Goal: Information Seeking & Learning: Learn about a topic

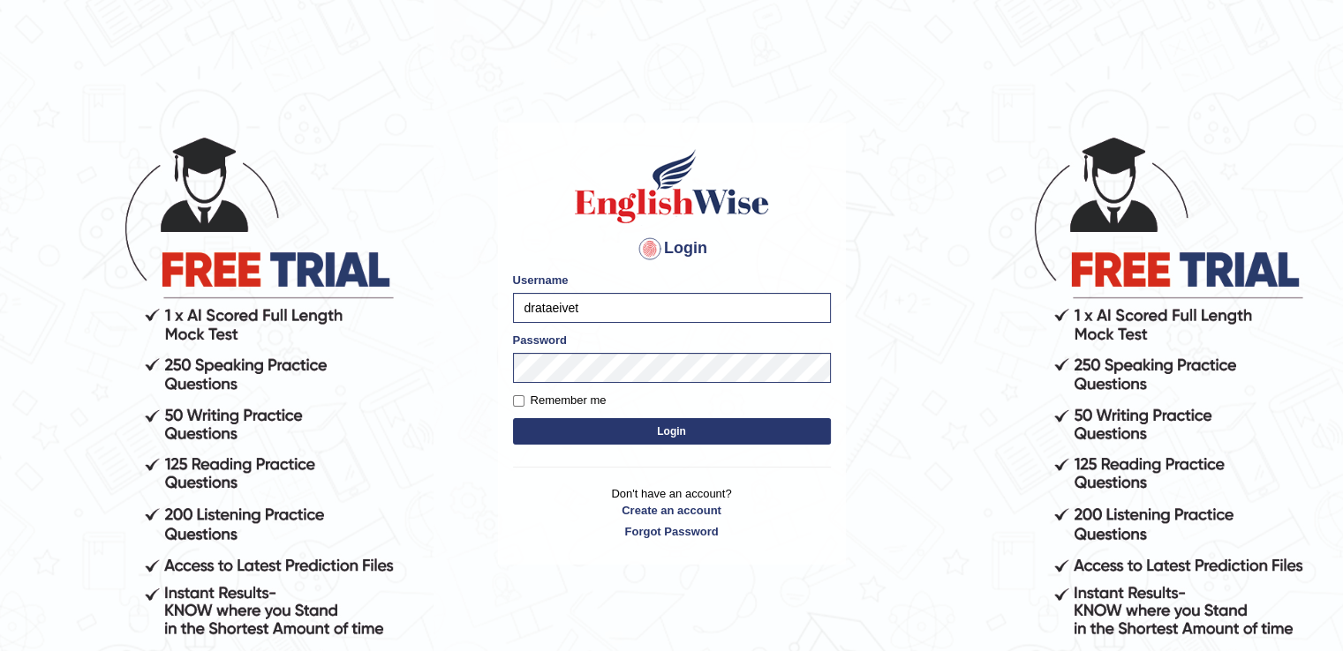
click at [618, 432] on button "Login" at bounding box center [672, 431] width 318 height 26
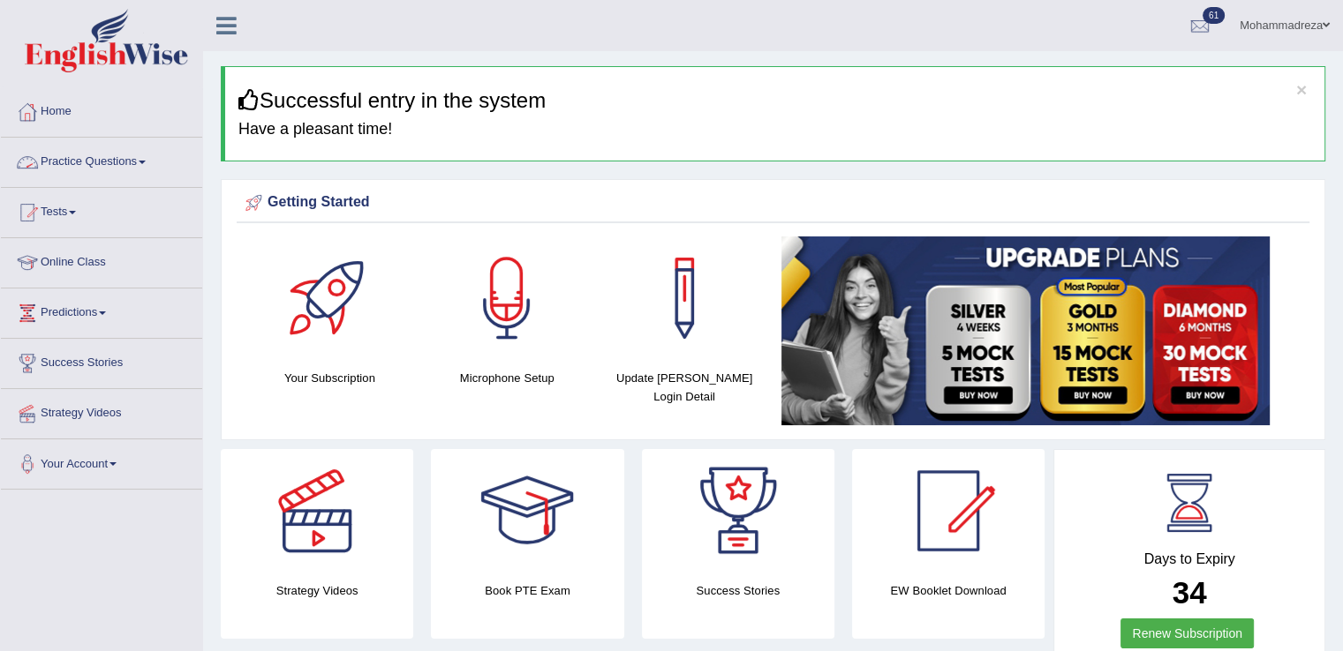
click at [117, 167] on link "Practice Questions" at bounding box center [101, 160] width 201 height 44
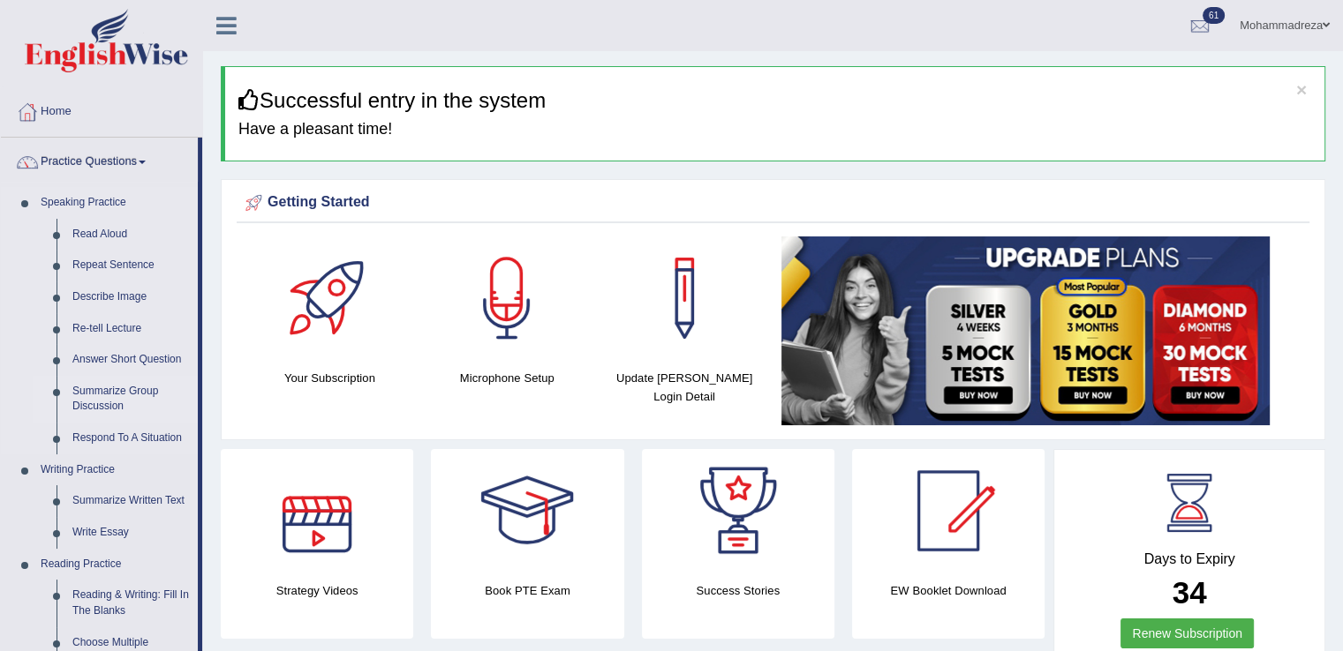
click at [113, 383] on link "Summarize Group Discussion" at bounding box center [130, 399] width 133 height 47
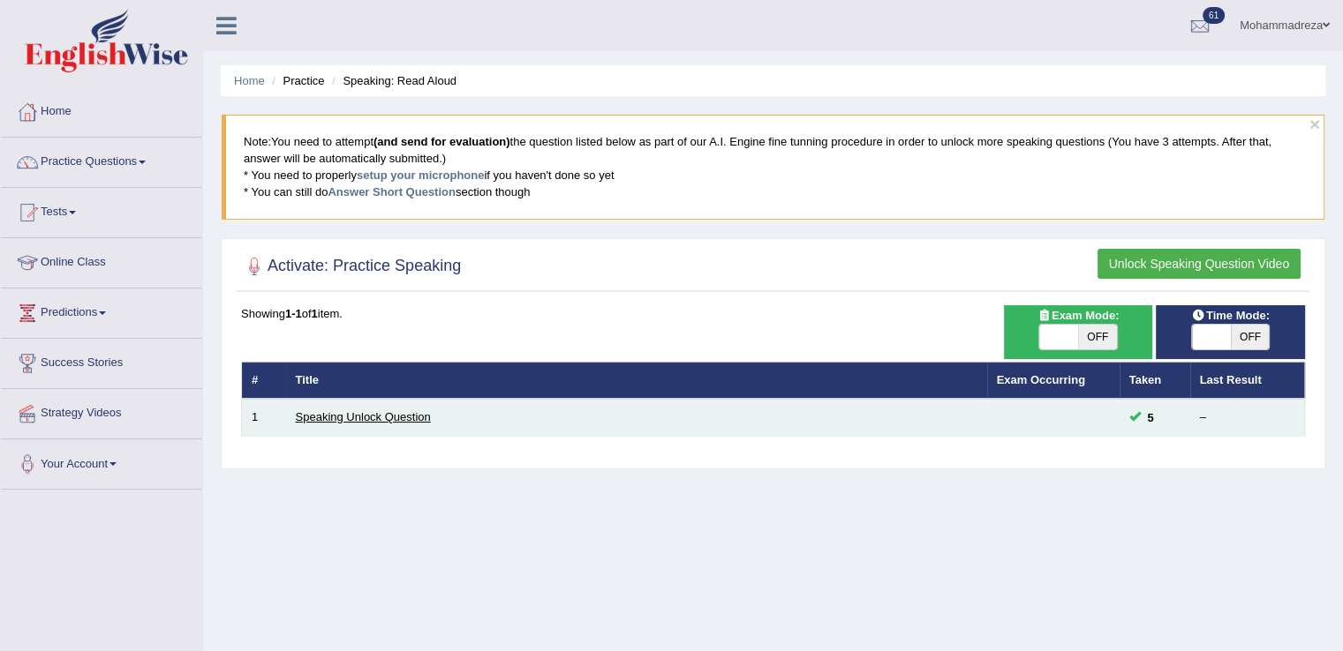
click at [388, 418] on link "Speaking Unlock Question" at bounding box center [363, 416] width 135 height 13
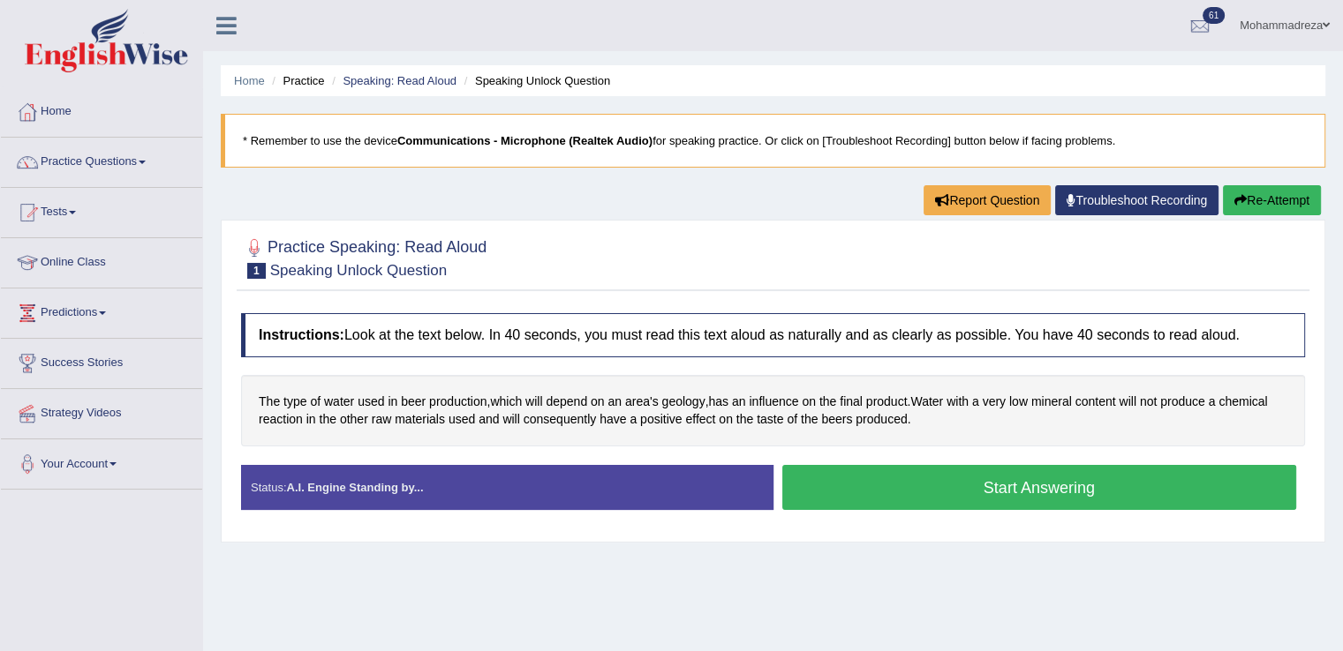
click at [925, 481] on button "Start Answering" at bounding box center [1039, 487] width 515 height 45
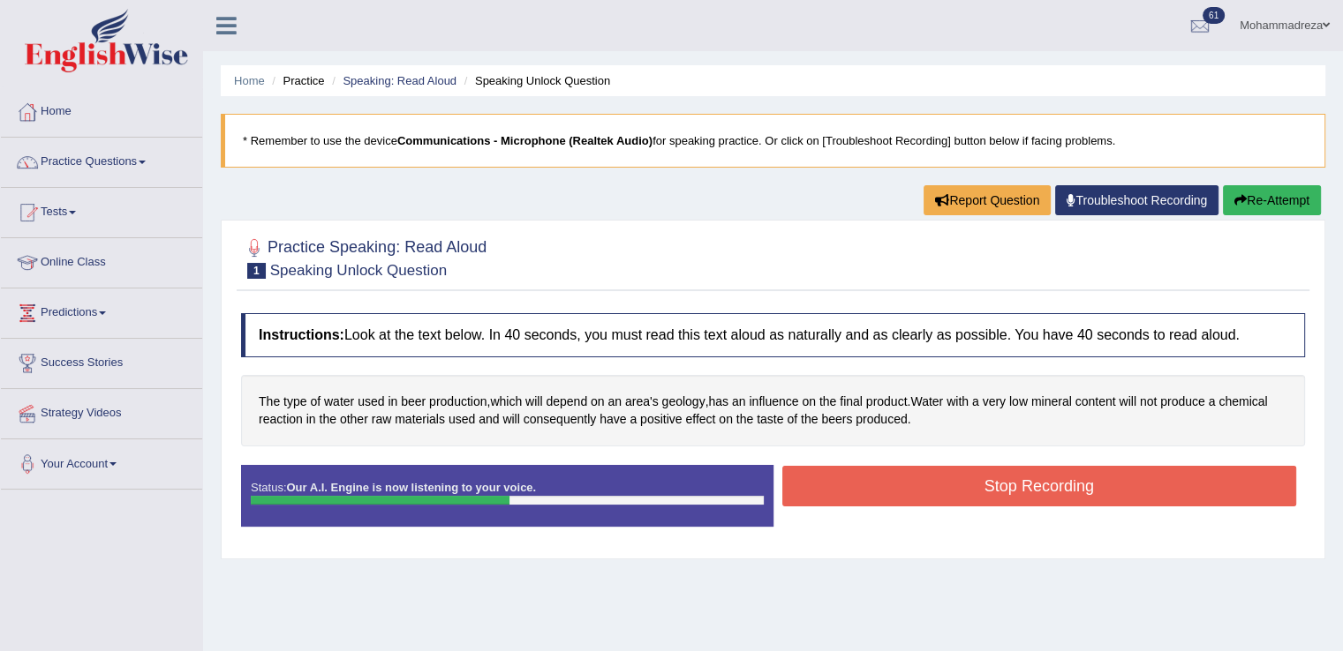
click at [925, 481] on button "Stop Recording" at bounding box center [1039, 486] width 515 height 41
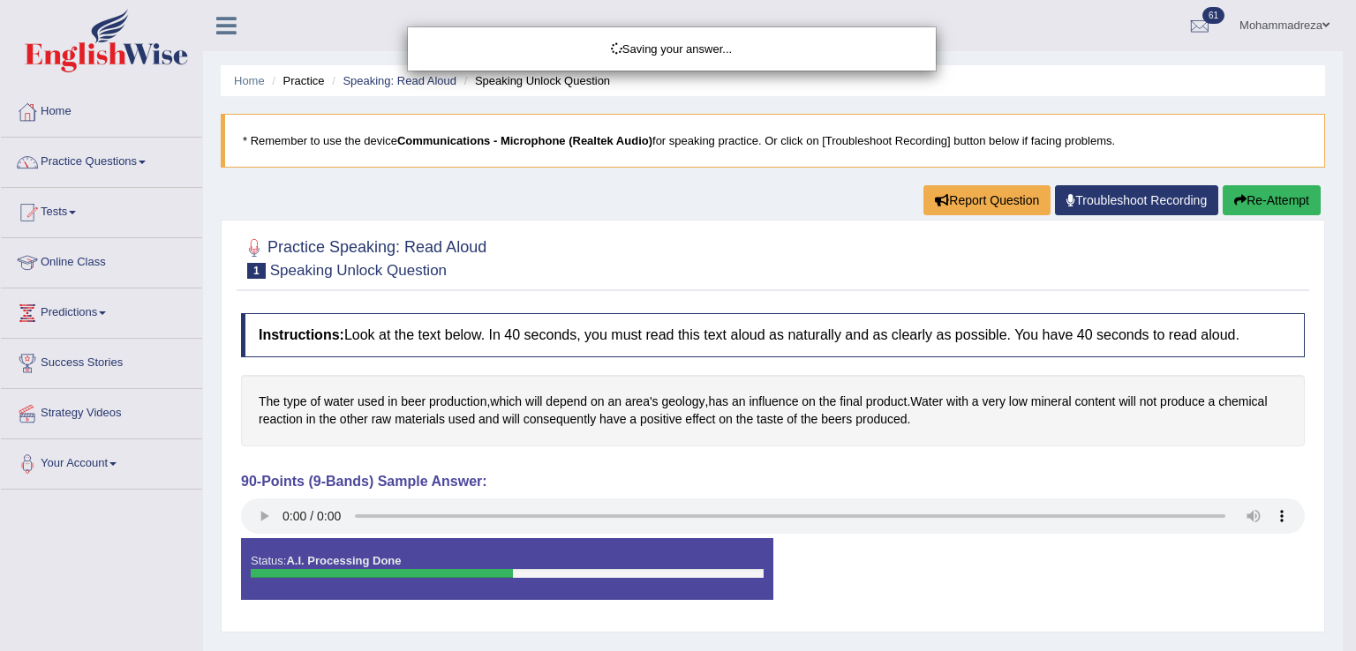
click at [914, 423] on div "Saving your answer..." at bounding box center [678, 325] width 1356 height 651
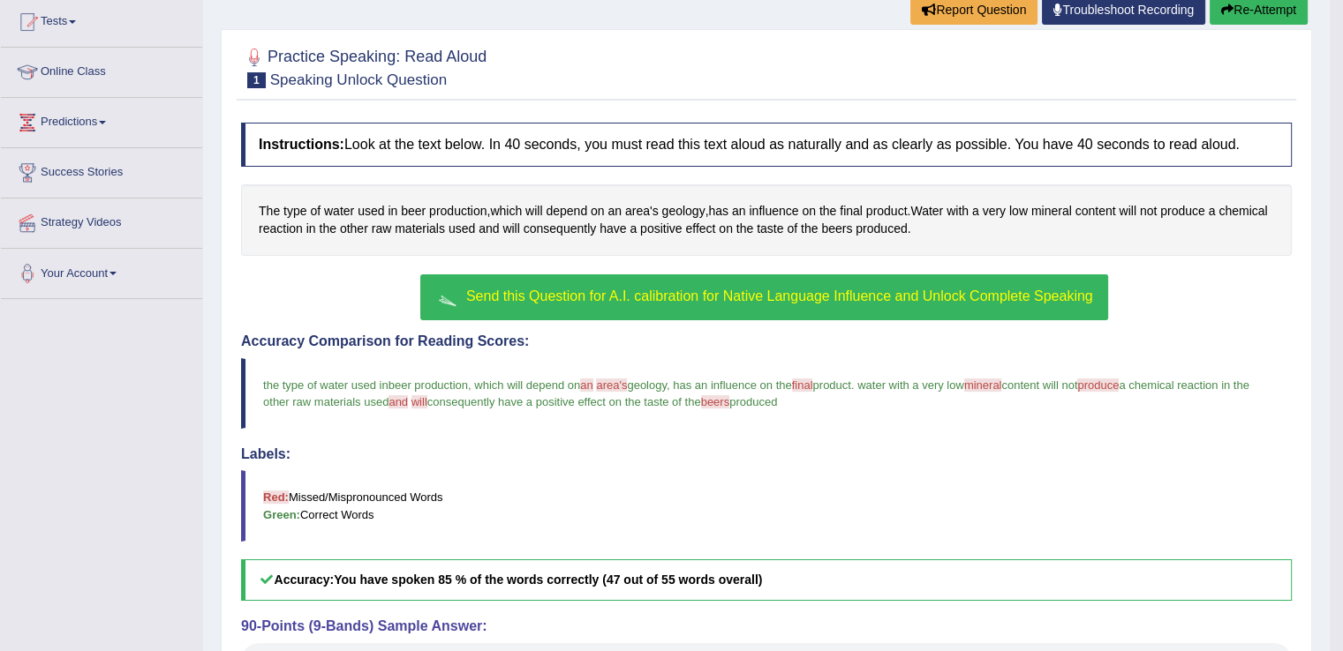
scroll to position [212, 0]
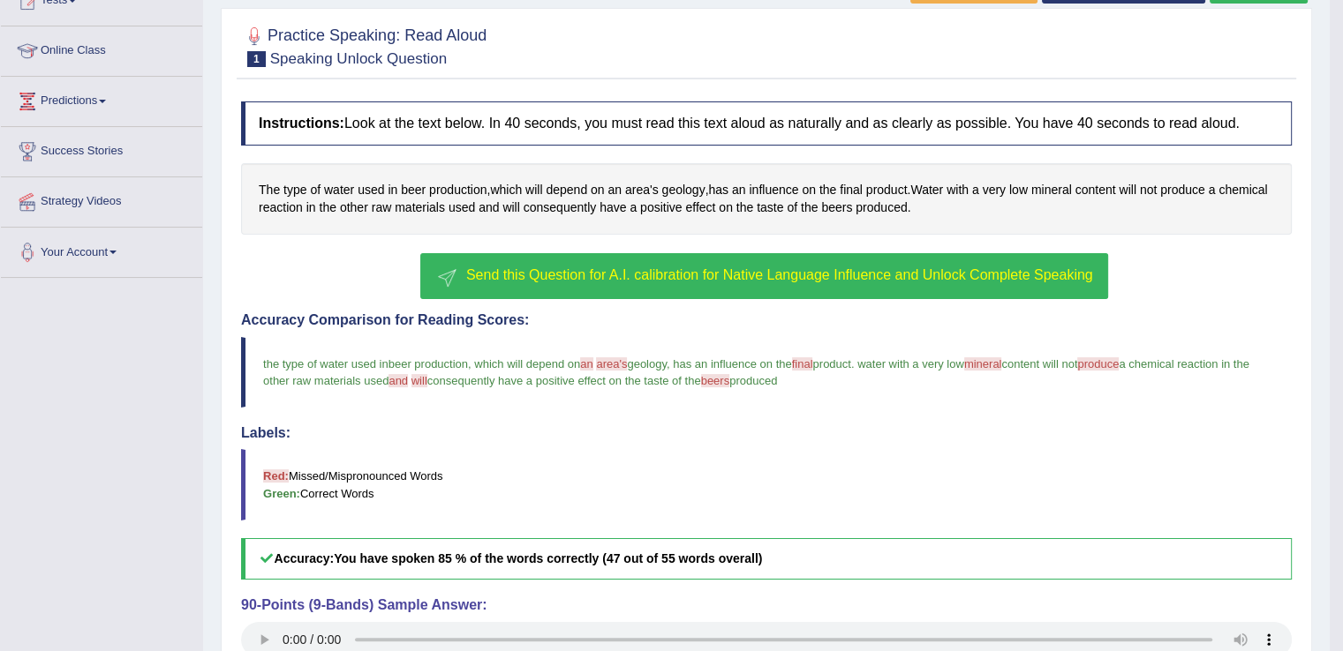
click at [790, 282] on button "Send this Question for A.I. calibration for Native Language Influence and Unloc…" at bounding box center [763, 276] width 687 height 46
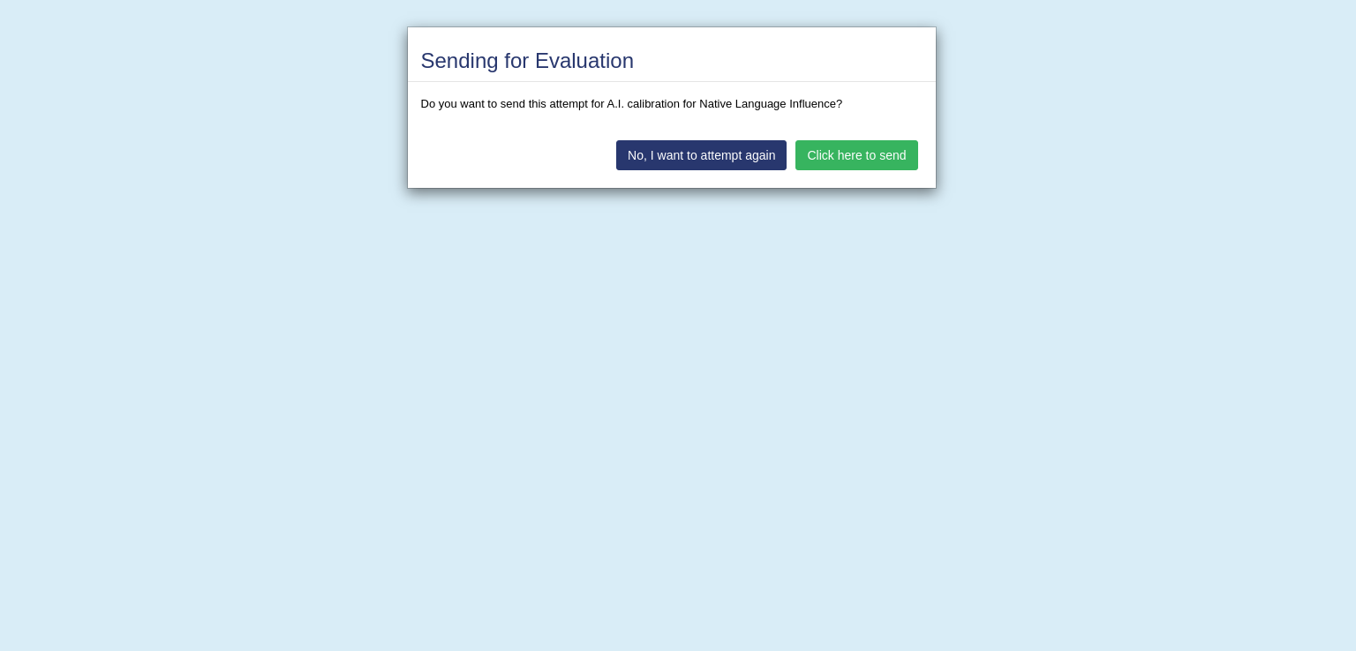
click at [854, 159] on button "Click here to send" at bounding box center [856, 155] width 122 height 30
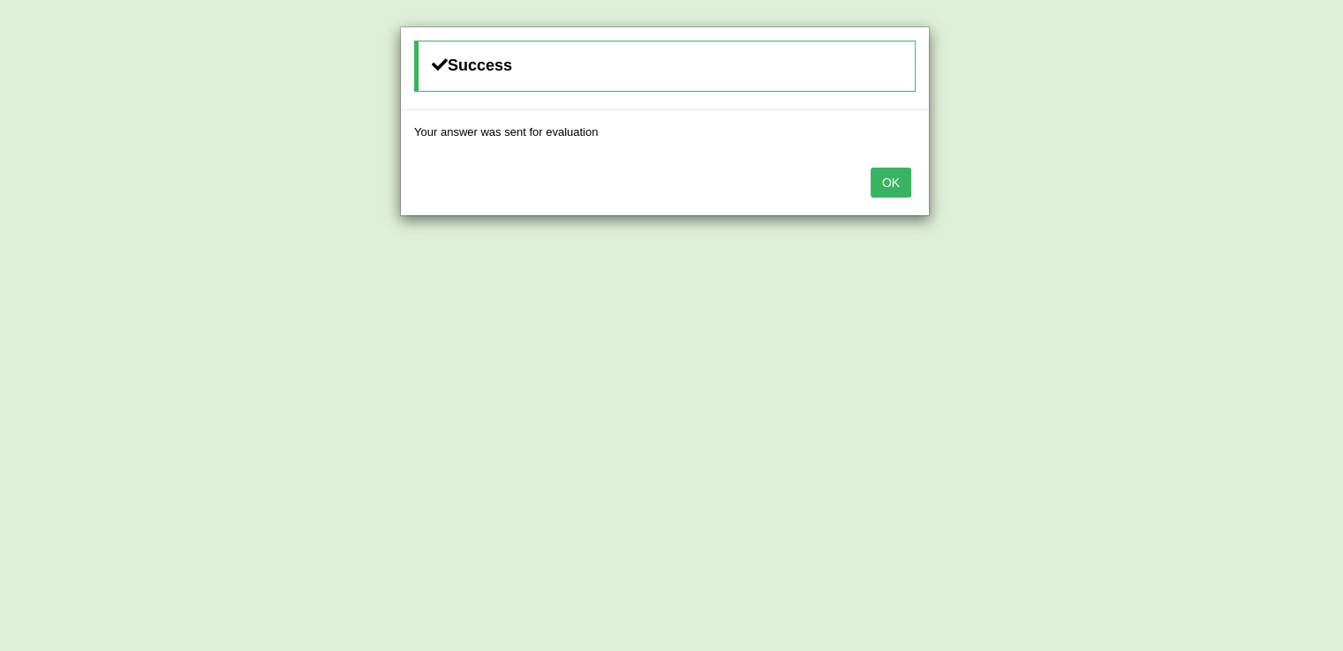
click at [749, 179] on div "OK" at bounding box center [665, 185] width 528 height 62
click at [886, 183] on button "OK" at bounding box center [890, 183] width 41 height 30
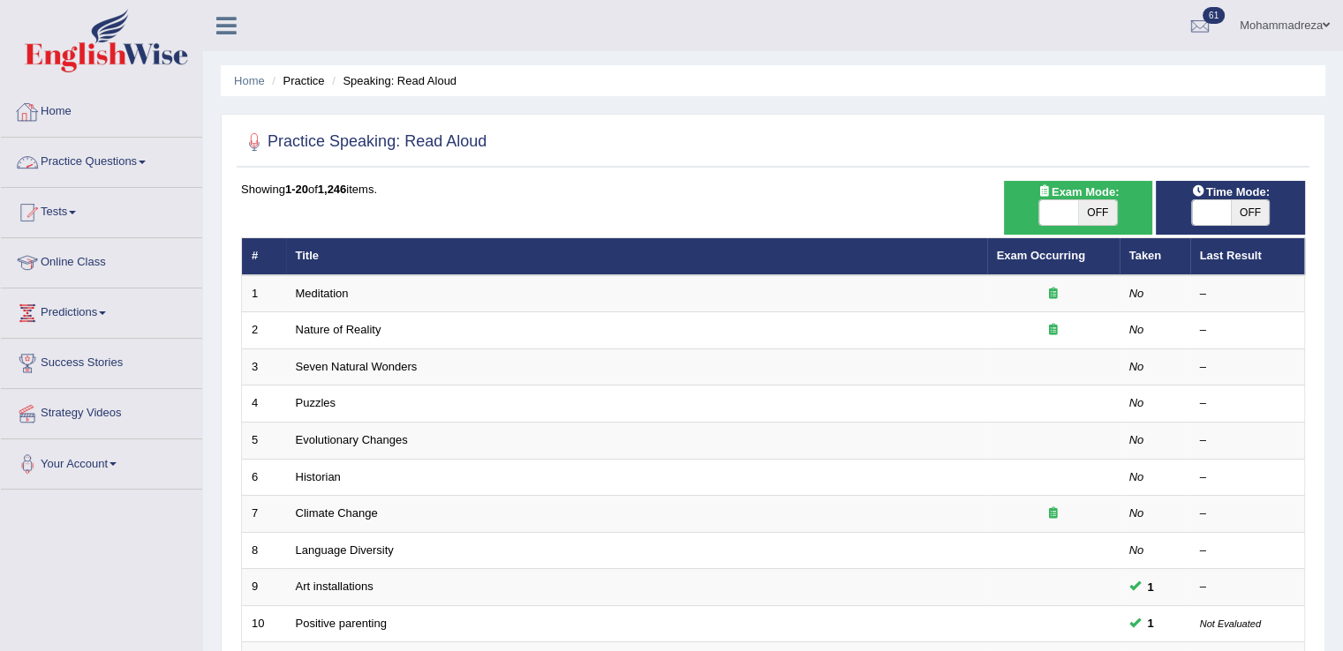
click at [102, 160] on link "Practice Questions" at bounding box center [101, 160] width 201 height 44
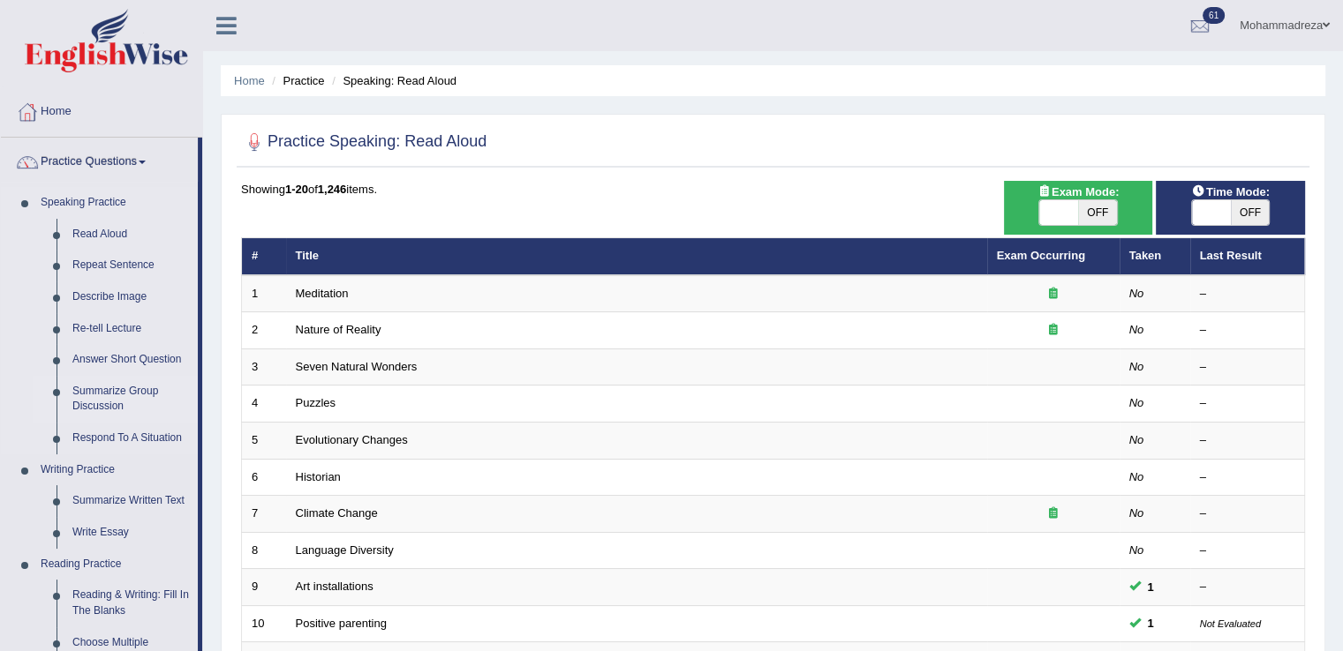
click at [109, 389] on link "Summarize Group Discussion" at bounding box center [130, 399] width 133 height 47
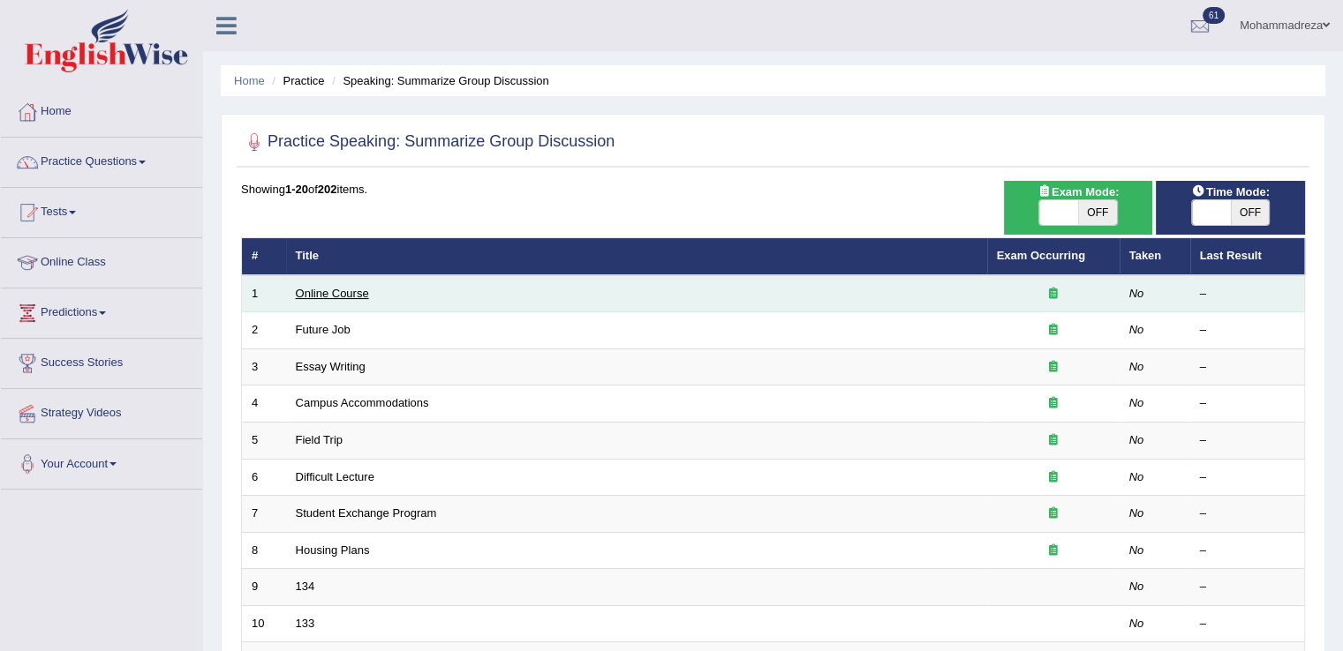
click at [317, 287] on link "Online Course" at bounding box center [332, 293] width 73 height 13
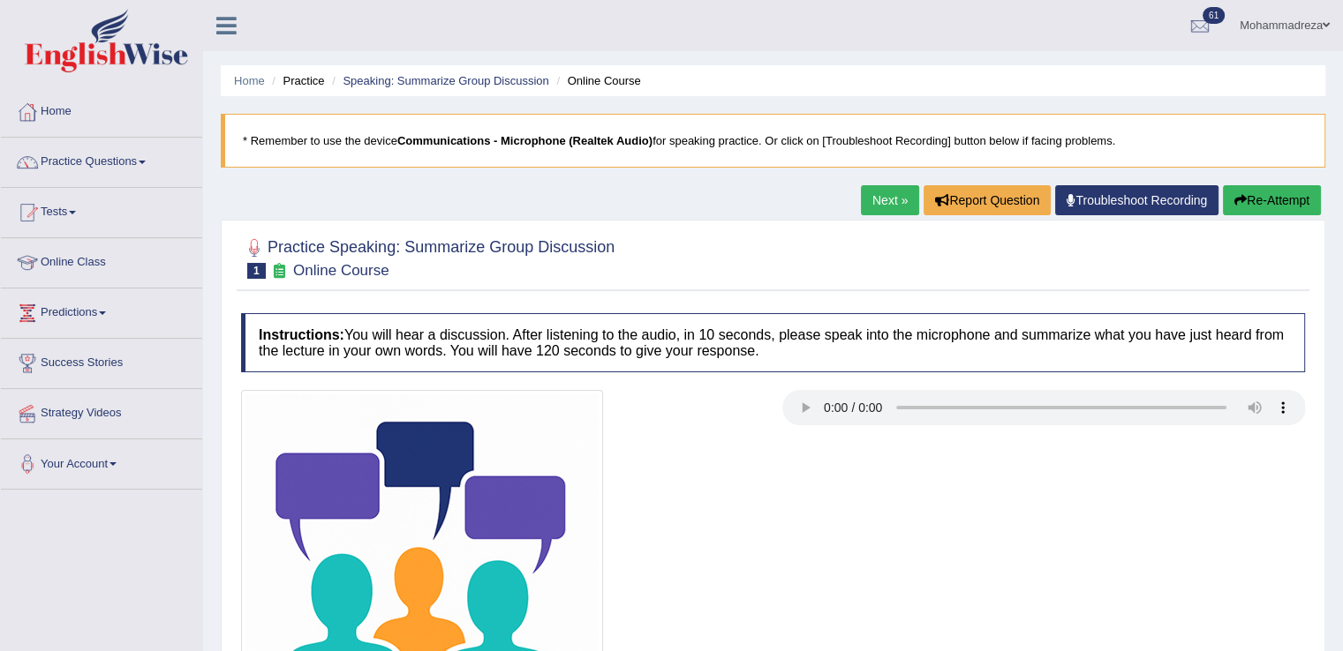
click at [865, 472] on div at bounding box center [772, 571] width 1081 height 362
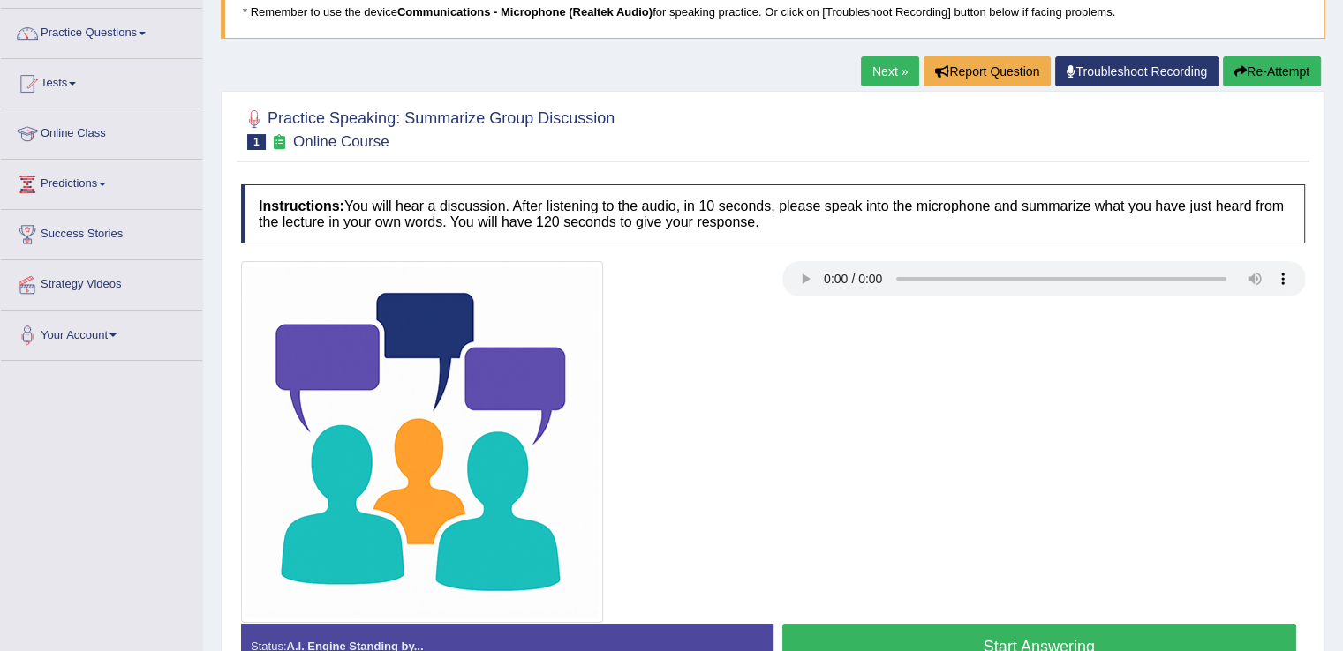
scroll to position [164, 0]
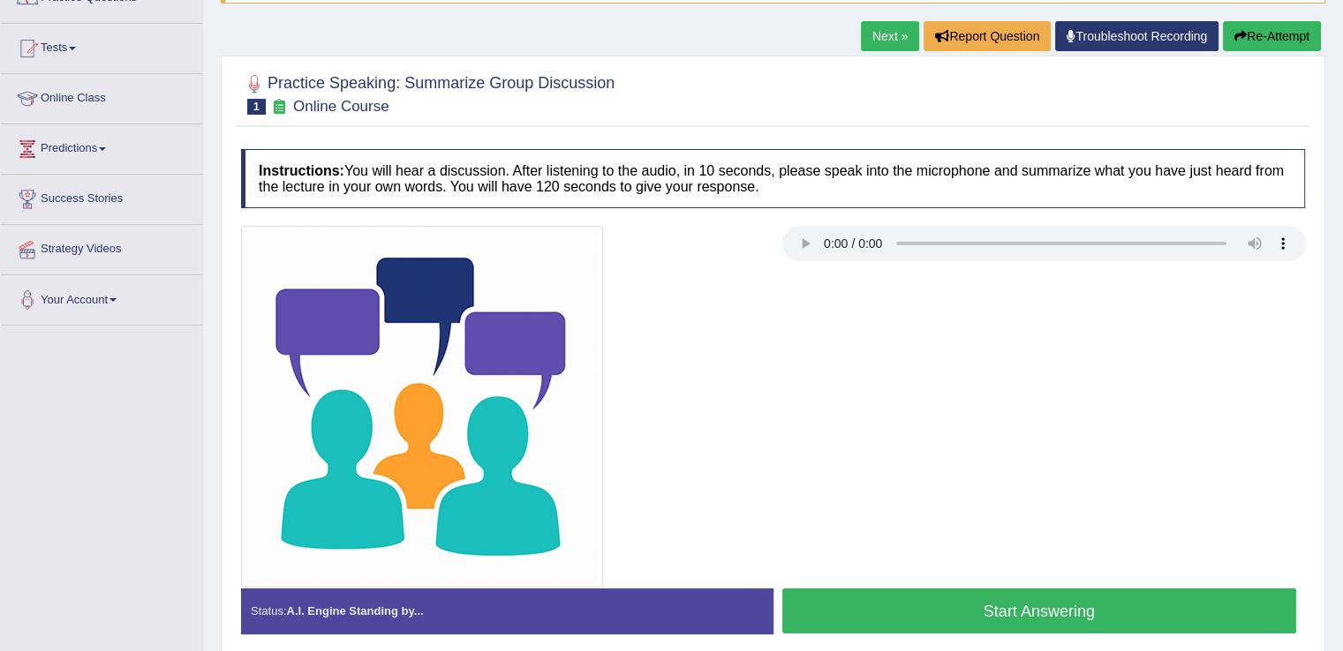
click at [943, 618] on button "Start Answering" at bounding box center [1039, 611] width 515 height 45
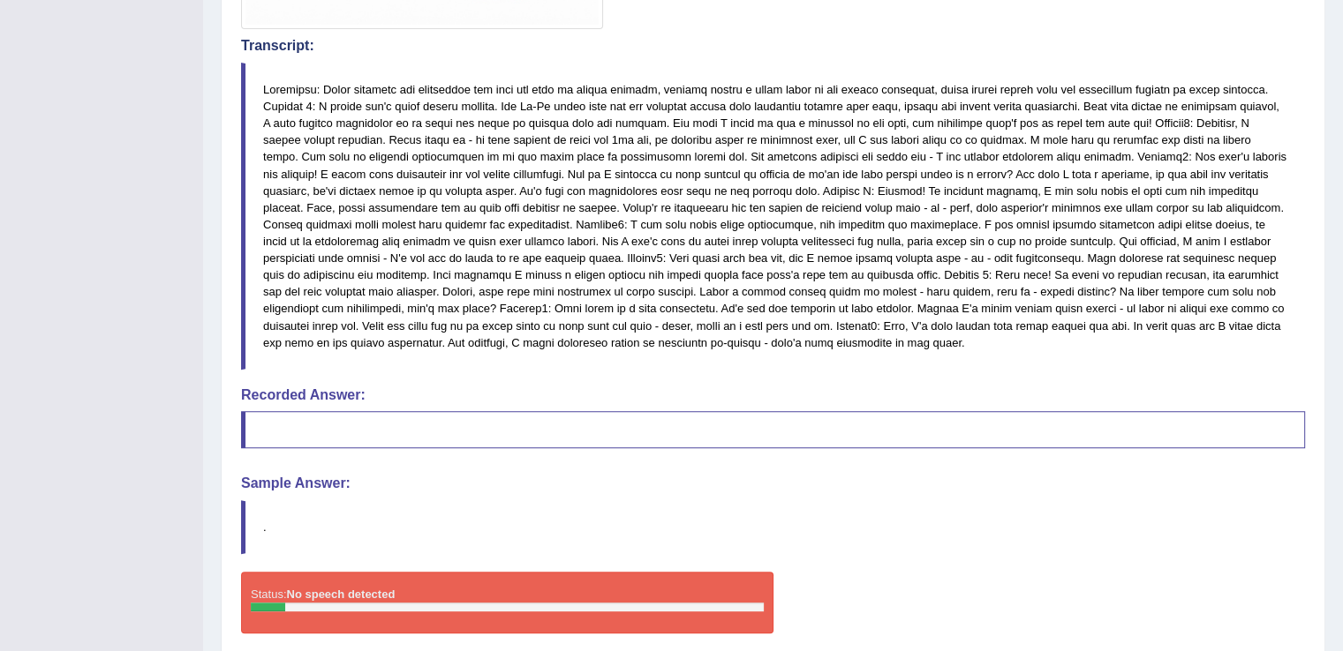
scroll to position [792, 0]
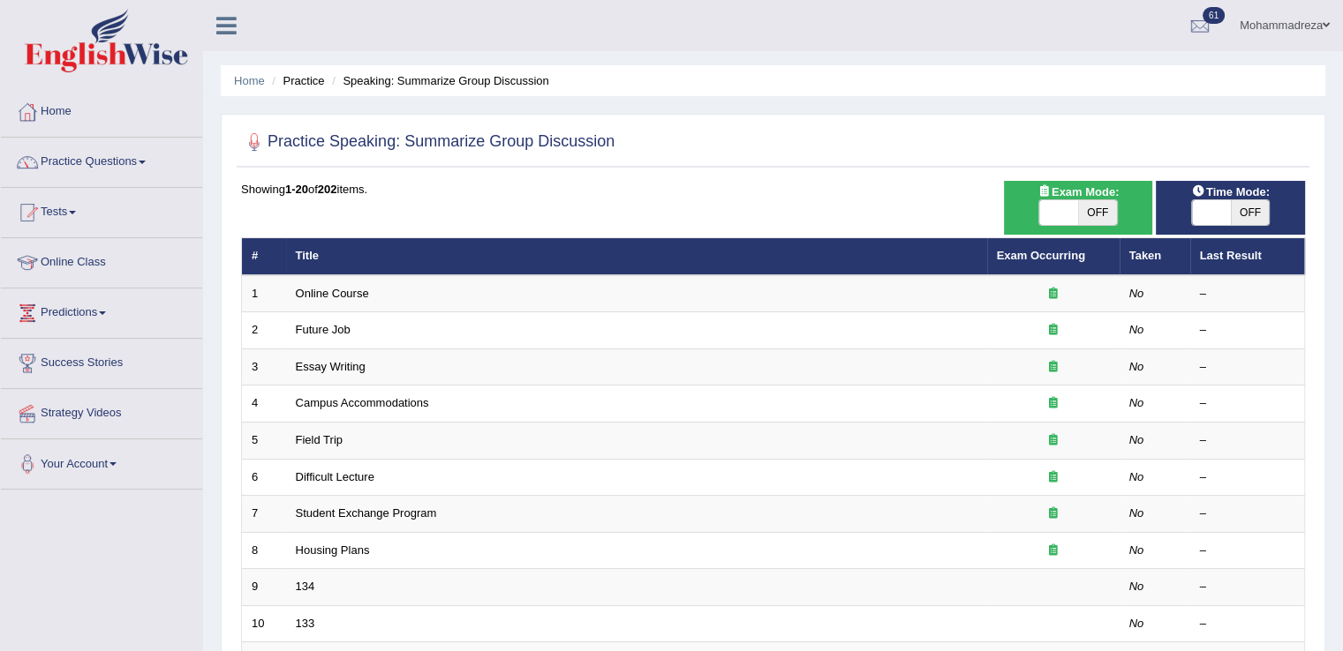
click at [0, 49] on div at bounding box center [101, 43] width 203 height 87
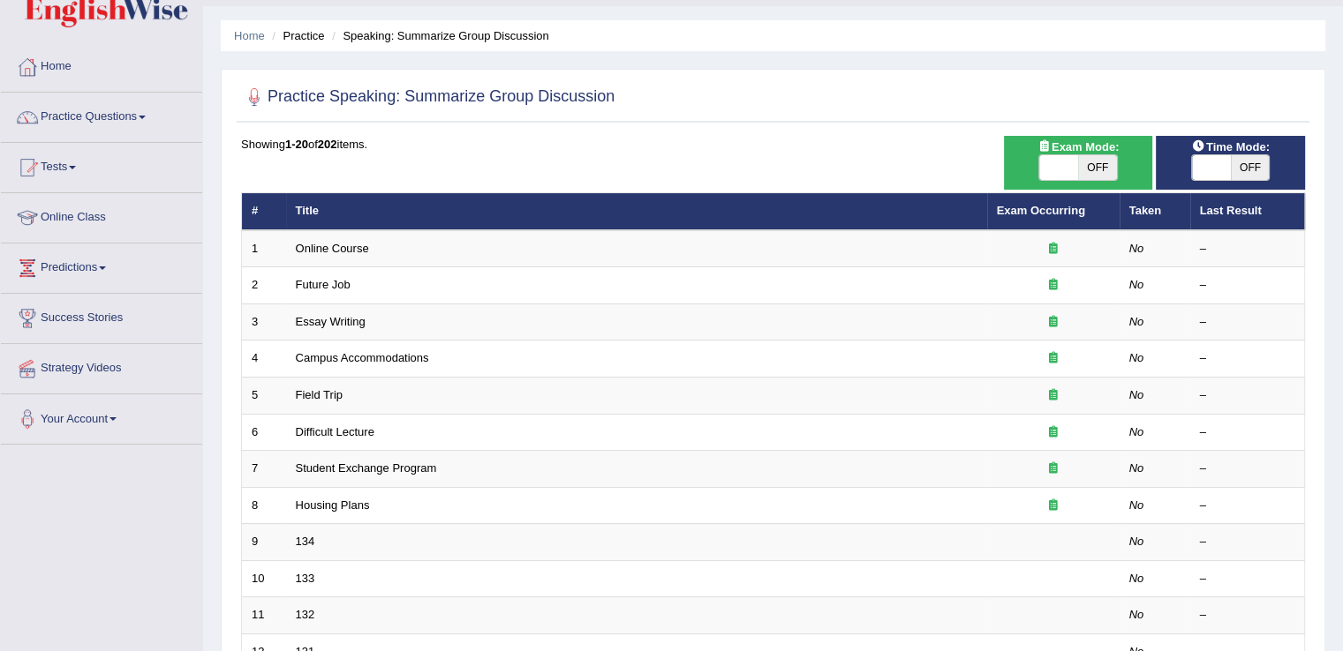
scroll to position [46, 0]
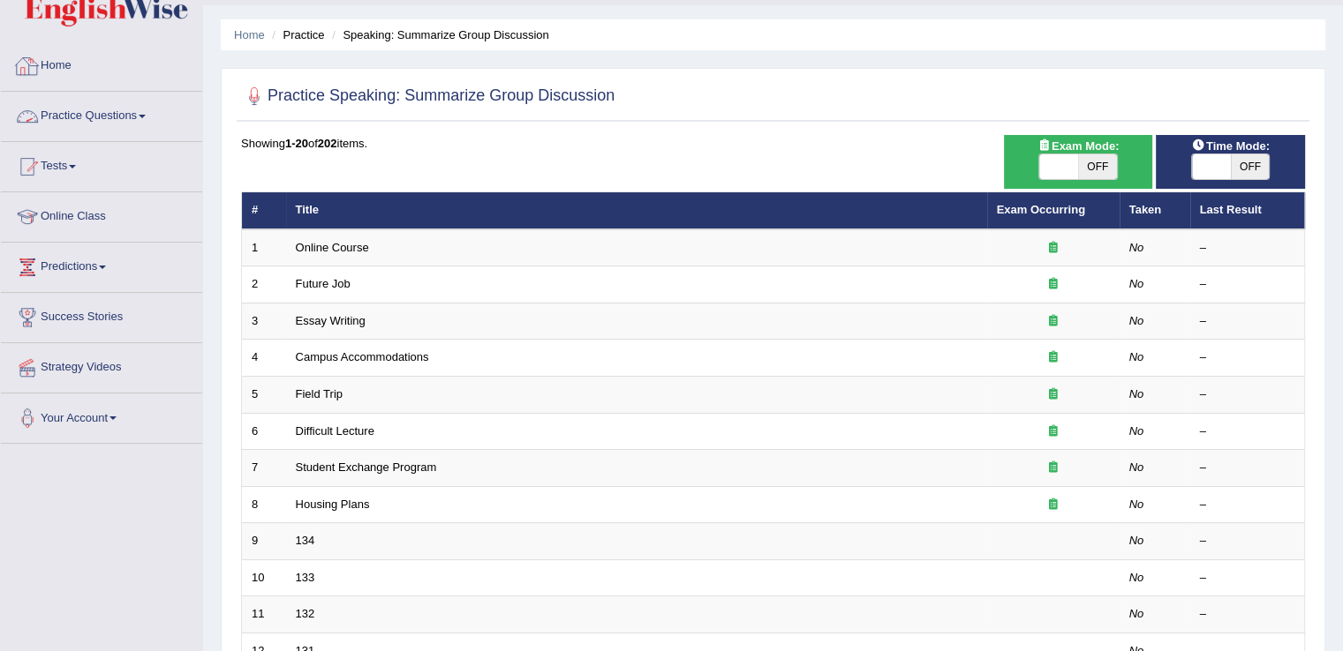
click at [130, 124] on link "Practice Questions" at bounding box center [101, 114] width 201 height 44
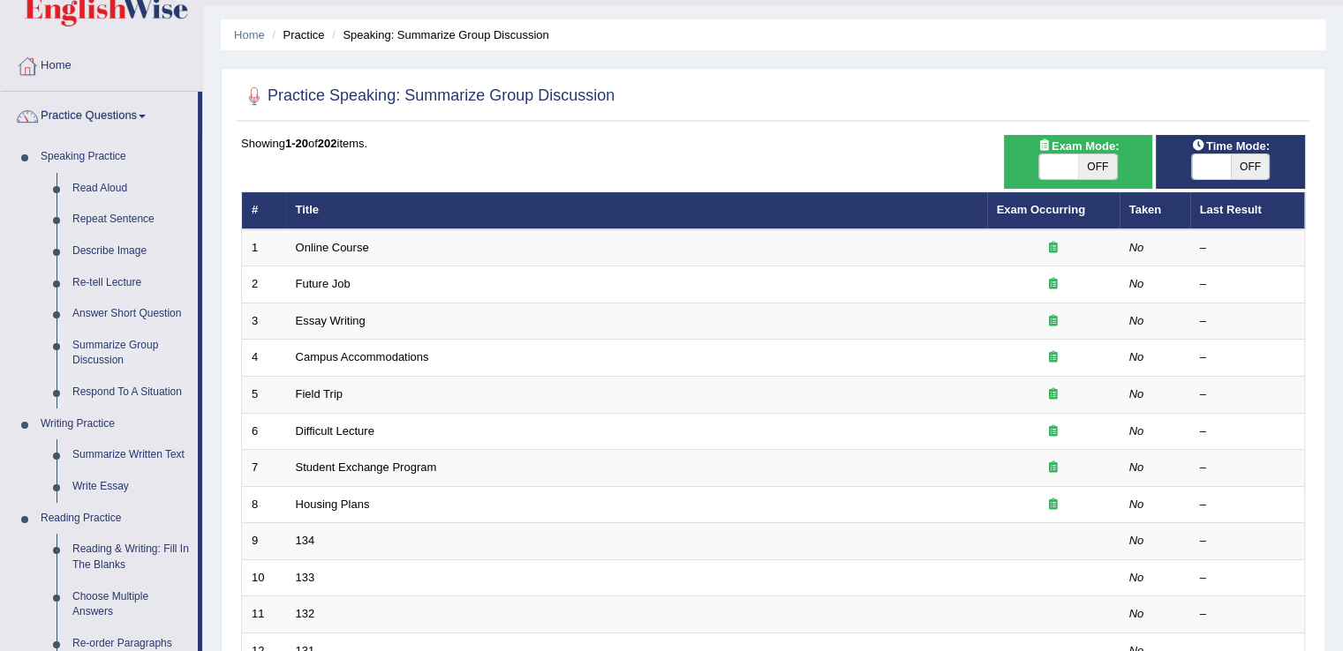
click at [111, 380] on link "Respond To A Situation" at bounding box center [130, 393] width 133 height 32
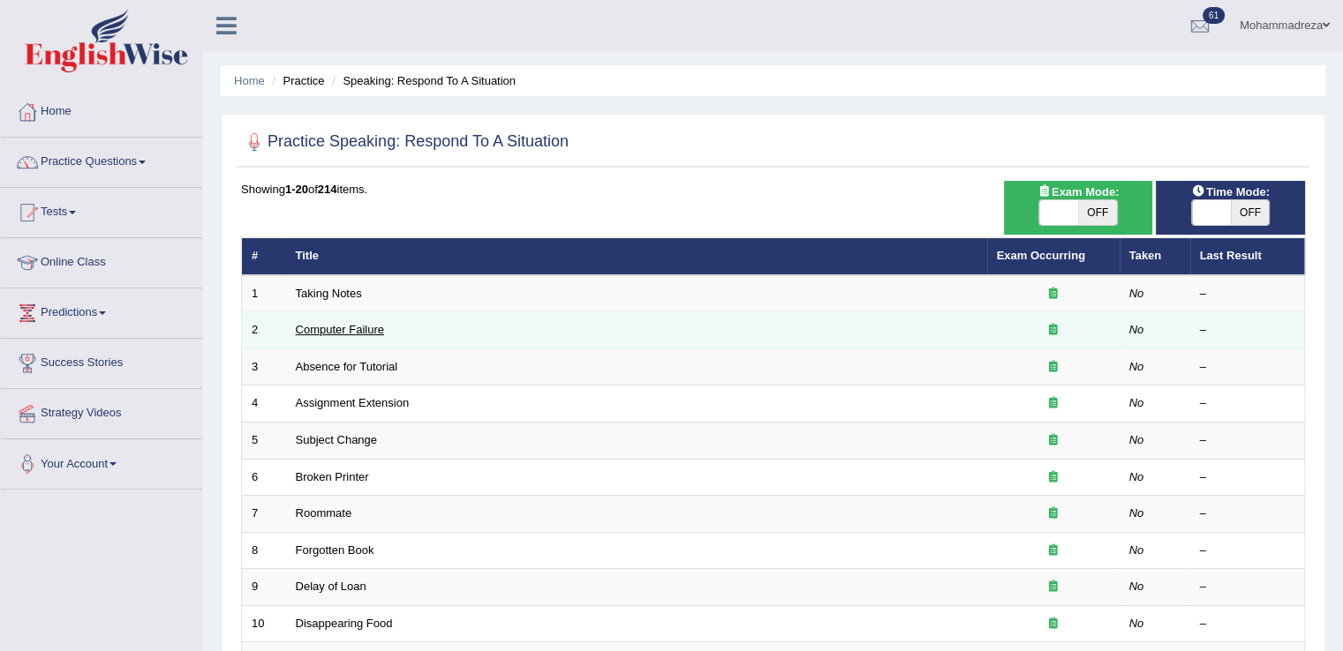
click at [316, 326] on link "Computer Failure" at bounding box center [340, 329] width 88 height 13
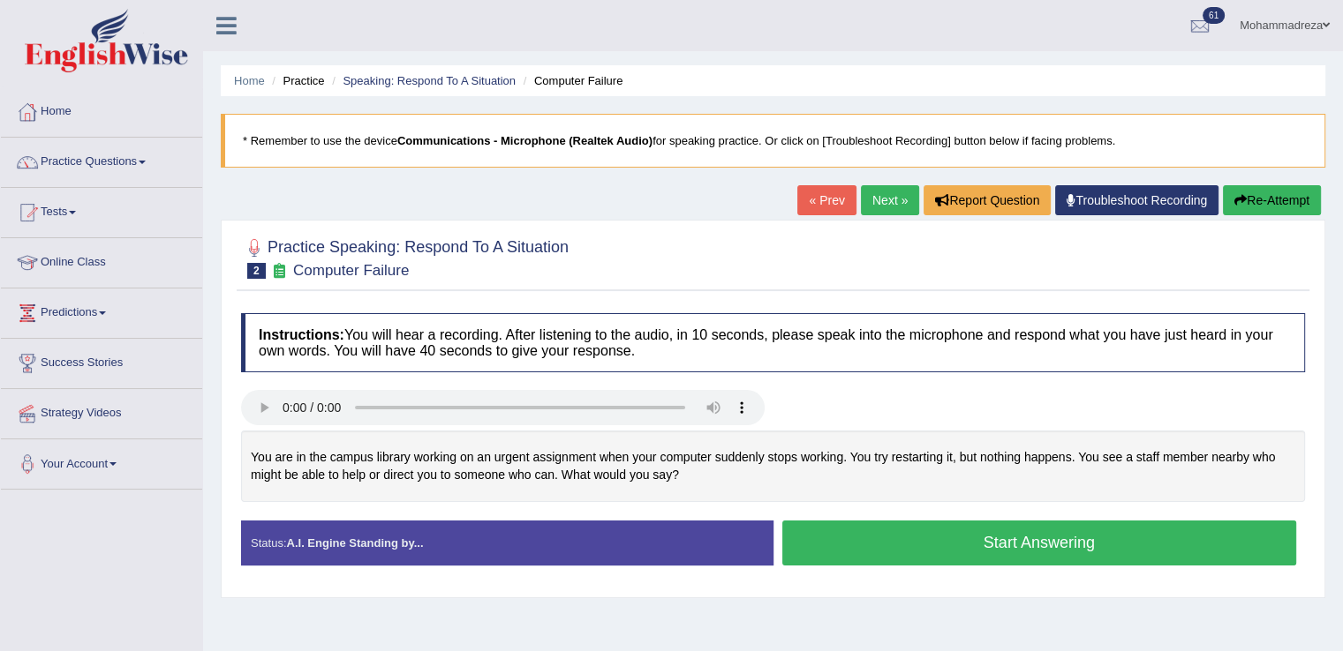
click at [859, 553] on button "Start Answering" at bounding box center [1039, 543] width 515 height 45
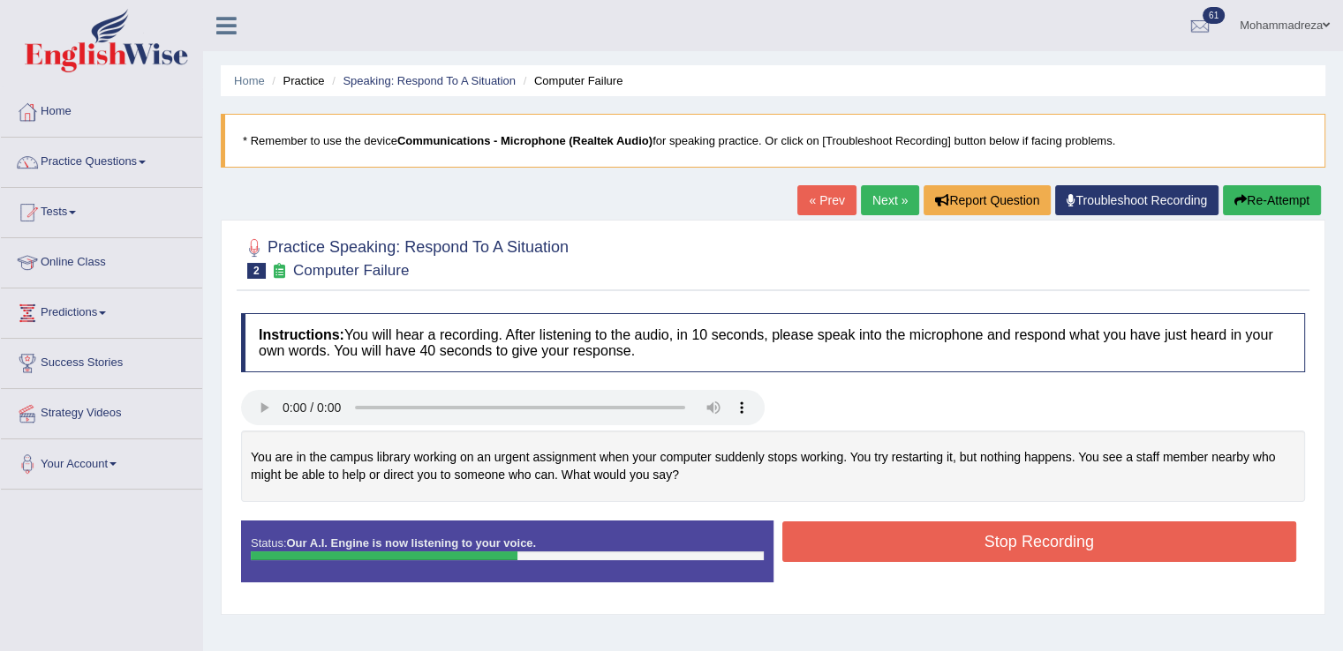
click at [859, 553] on button "Stop Recording" at bounding box center [1039, 542] width 515 height 41
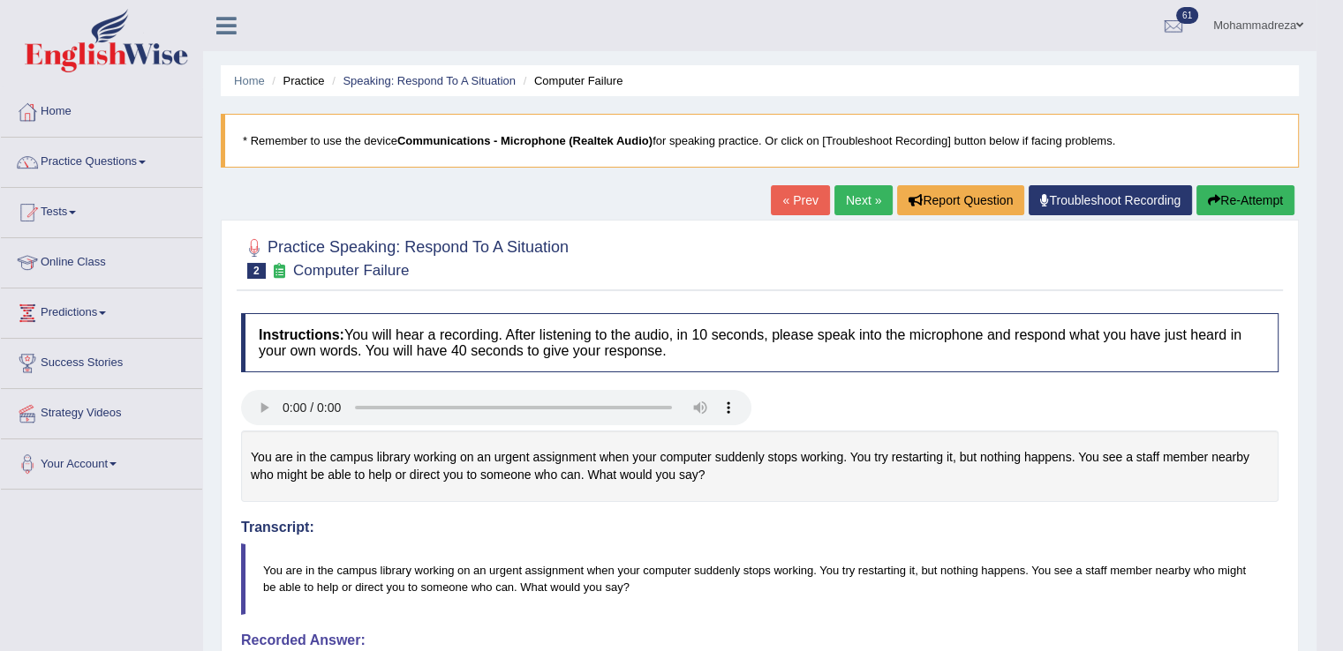
click at [1342, 639] on html "Toggle navigation Home Practice Questions Speaking Practice Read Aloud Repeat S…" at bounding box center [671, 325] width 1343 height 651
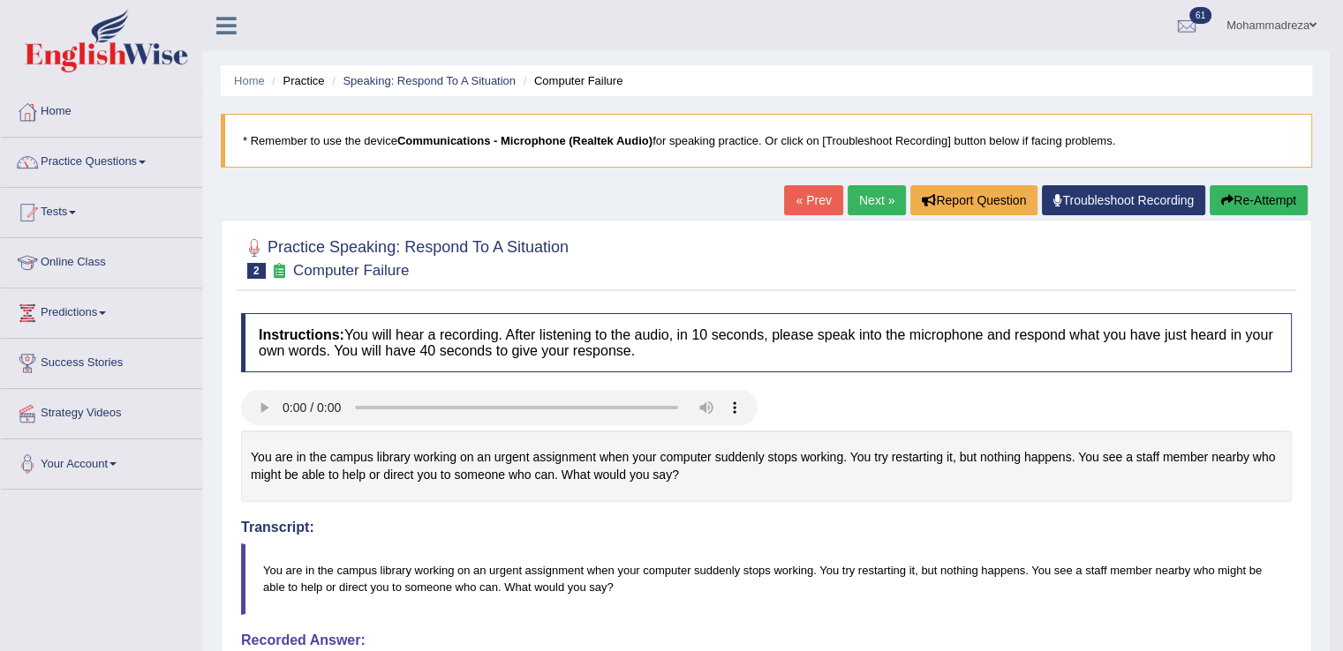
click at [812, 199] on link "« Prev" at bounding box center [813, 200] width 58 height 30
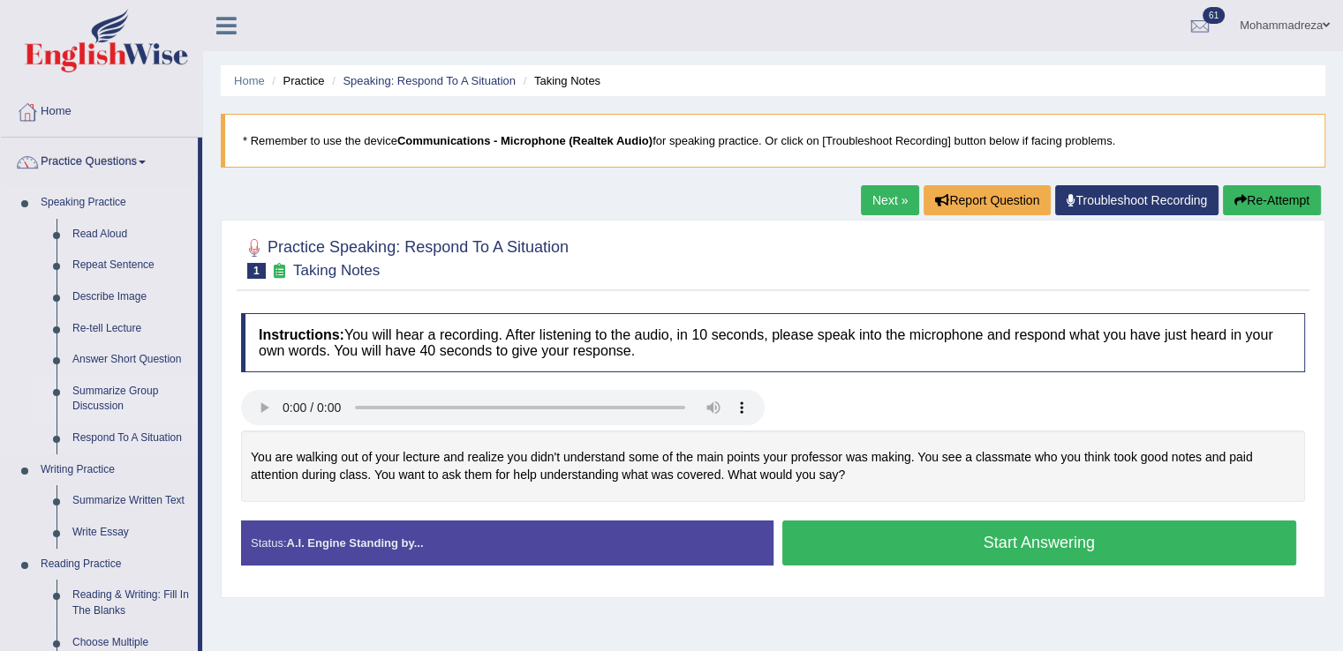
click at [109, 402] on link "Summarize Group Discussion" at bounding box center [130, 399] width 133 height 47
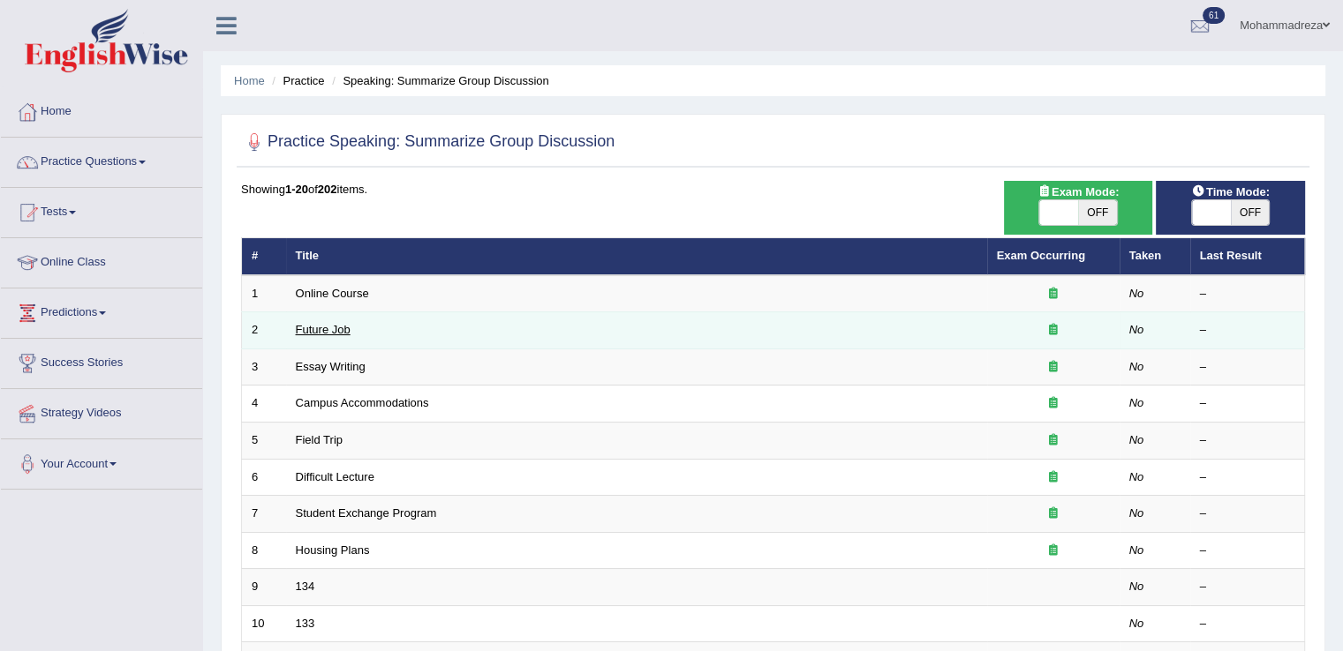
click at [327, 328] on link "Future Job" at bounding box center [323, 329] width 55 height 13
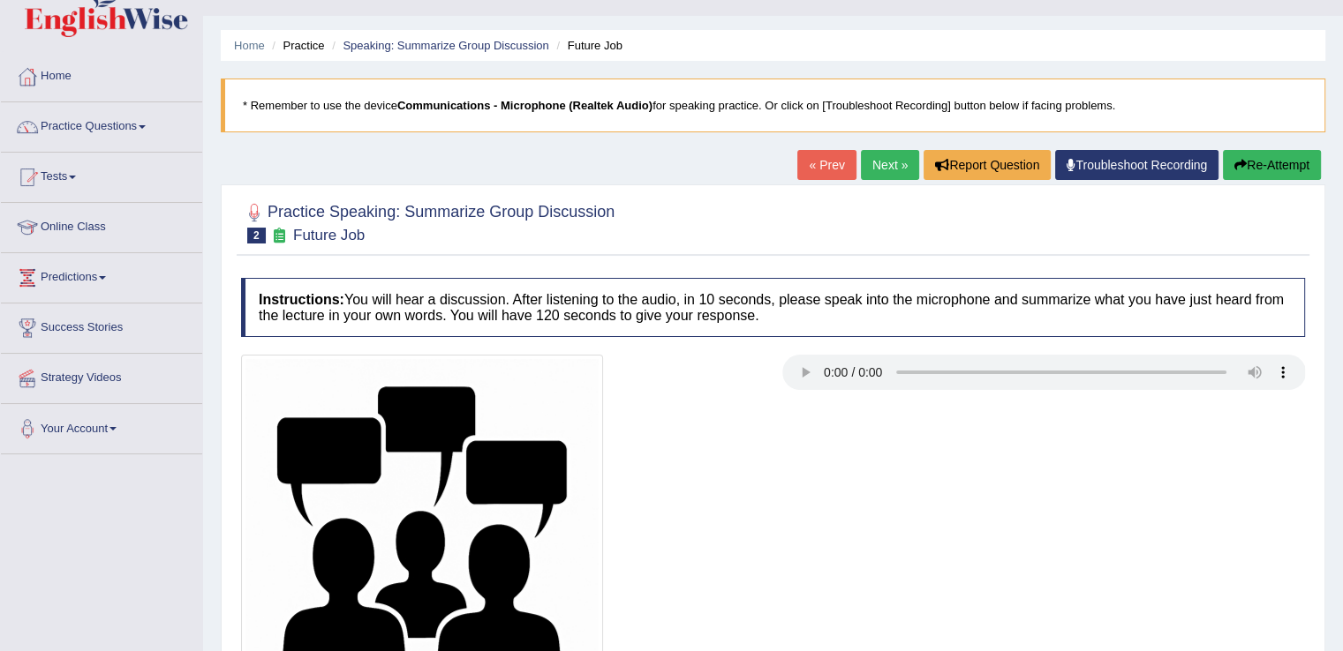
scroll to position [164, 0]
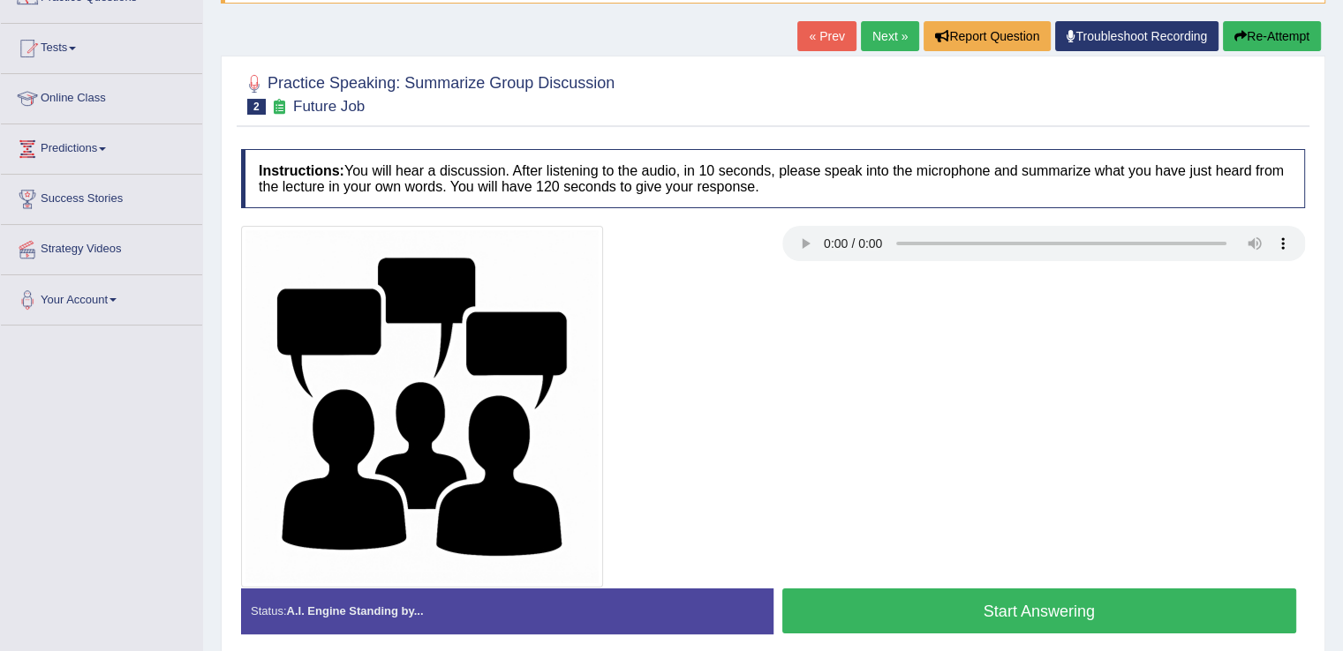
click at [974, 604] on button "Start Answering" at bounding box center [1039, 611] width 515 height 45
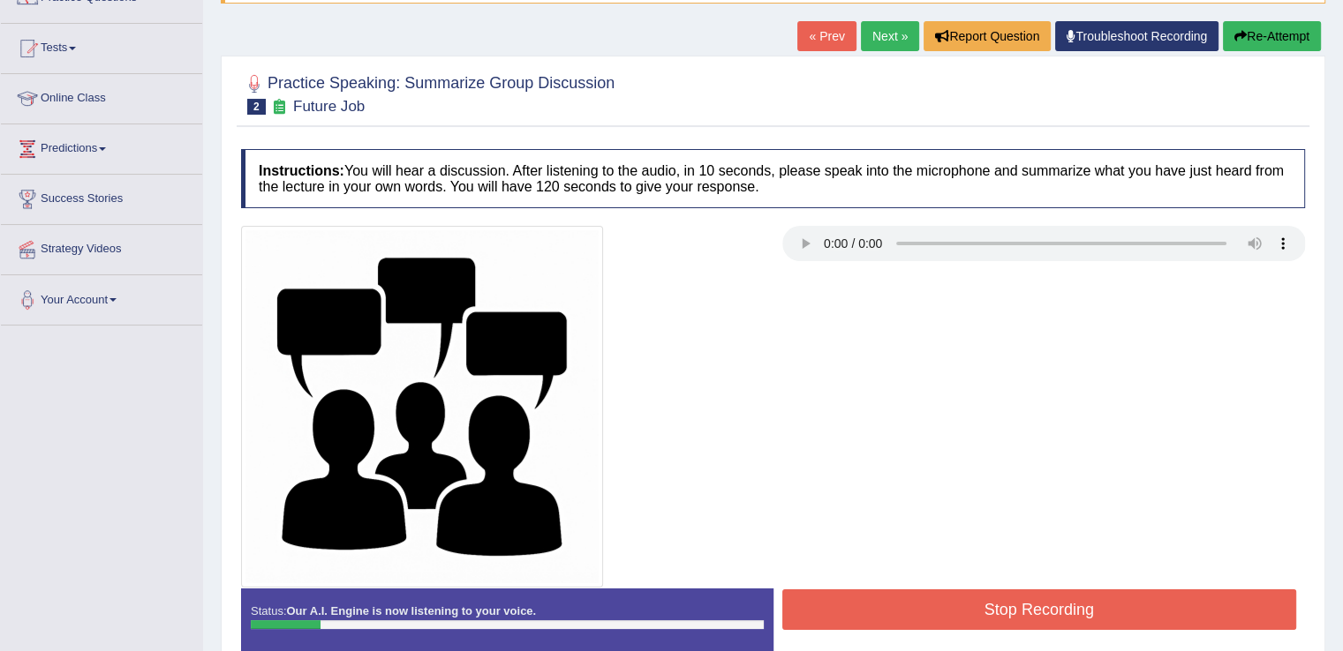
click at [1031, 606] on button "Stop Recording" at bounding box center [1039, 610] width 515 height 41
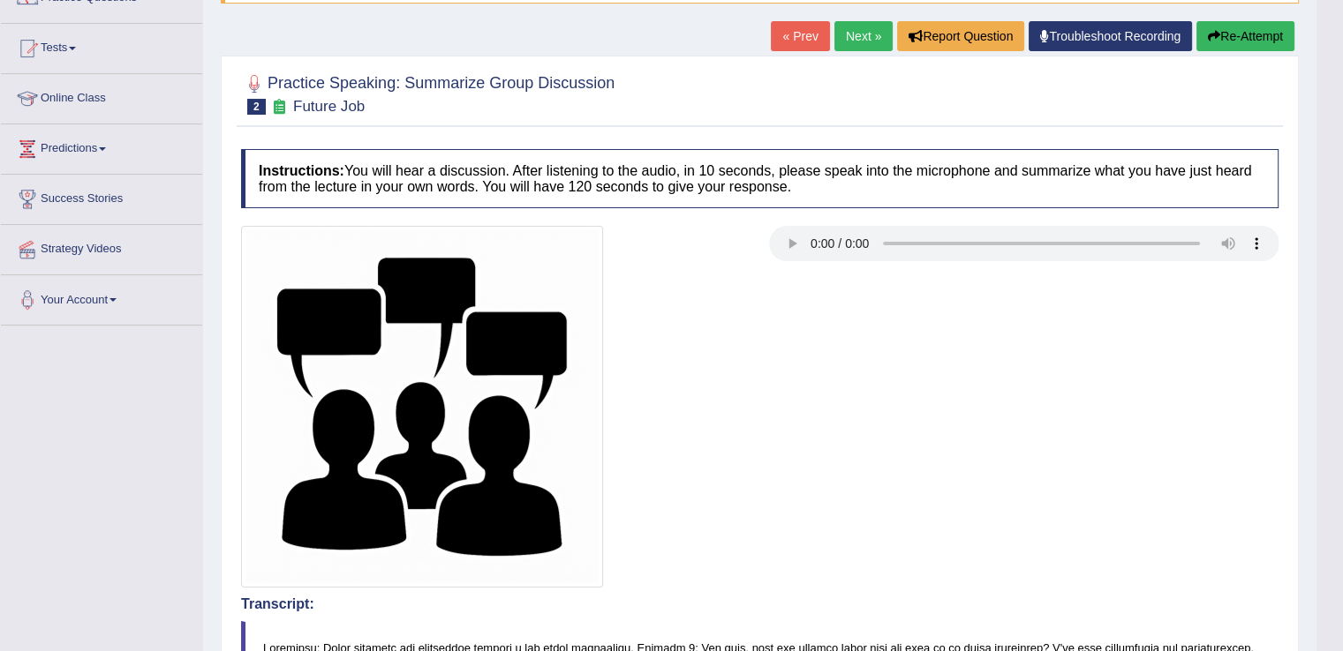
click at [1342, 487] on html "Toggle navigation Home Practice Questions Speaking Practice Read Aloud Repeat S…" at bounding box center [671, 161] width 1343 height 651
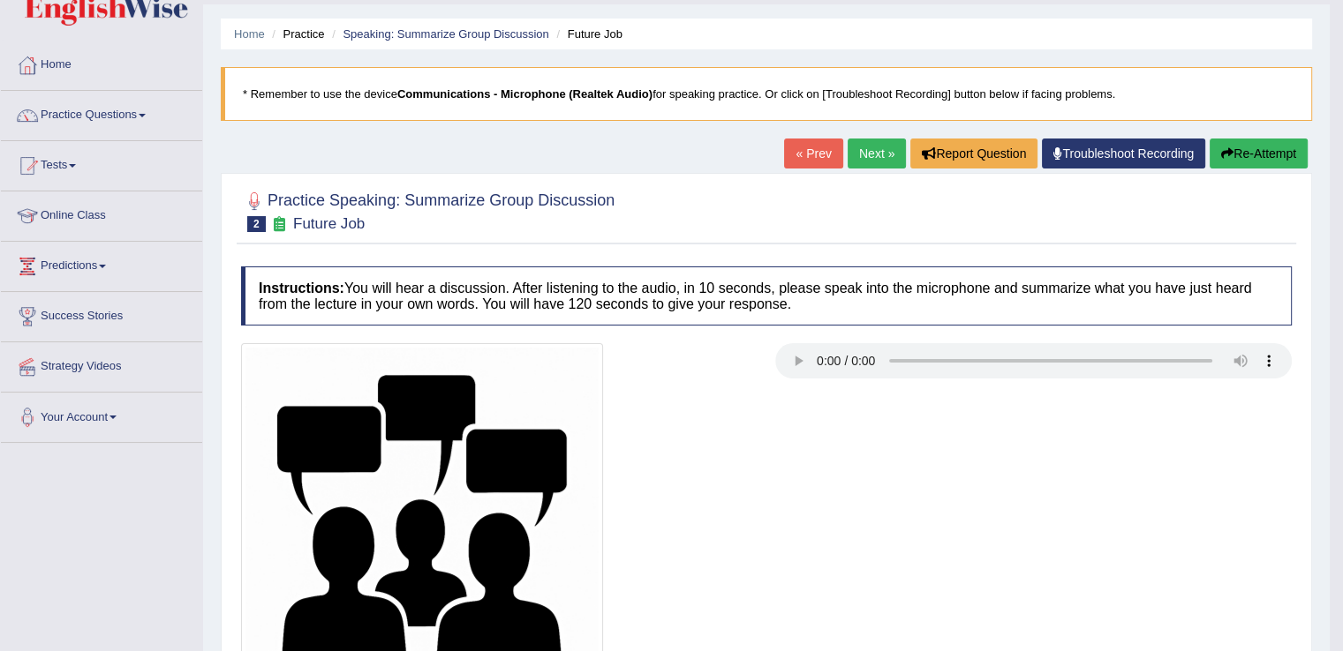
scroll to position [0, 0]
